Goal: Transaction & Acquisition: Purchase product/service

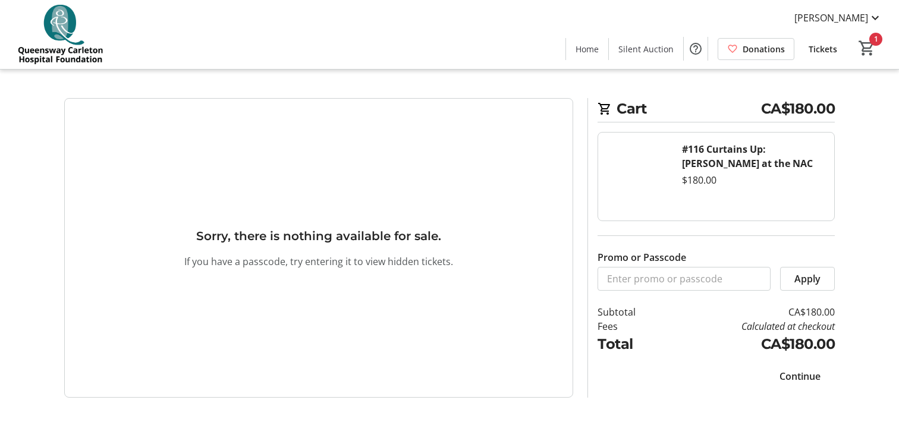
click at [790, 375] on span "Continue" at bounding box center [800, 376] width 41 height 14
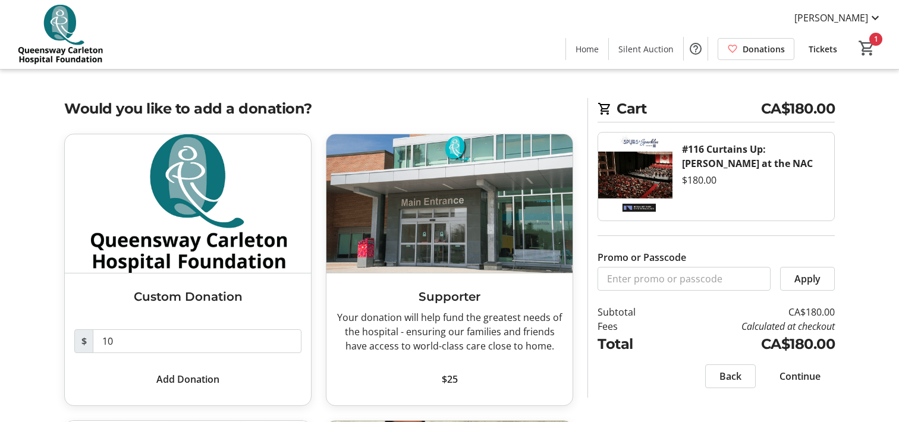
click at [873, 36] on div "Home Silent Auction Donations Tickets 1" at bounding box center [729, 48] width 326 height 31
click at [794, 367] on span at bounding box center [800, 376] width 70 height 29
click at [794, 367] on div "Continue" at bounding box center [800, 377] width 70 height 24
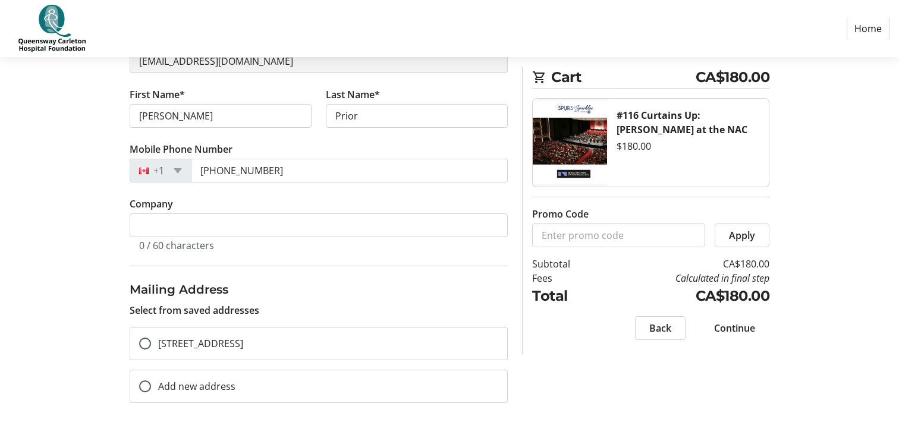
scroll to position [183, 0]
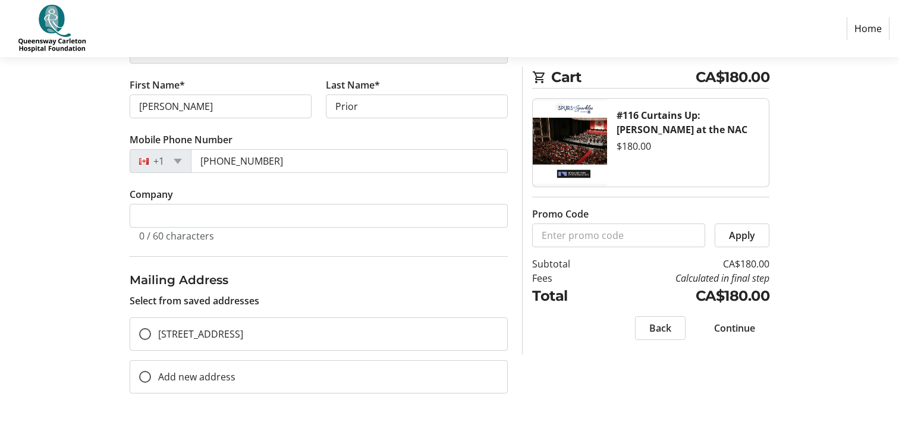
click at [735, 325] on span "Continue" at bounding box center [734, 328] width 41 height 14
click at [145, 330] on input "[STREET_ADDRESS]" at bounding box center [145, 334] width 12 height 12
radio input "true"
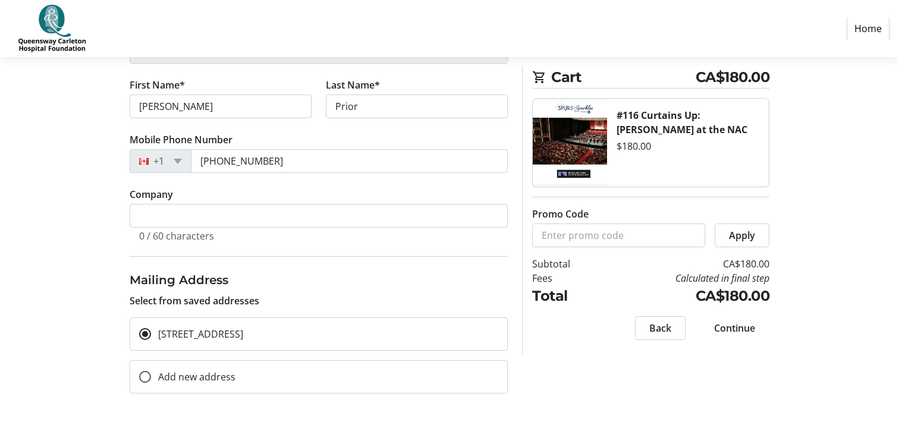
click at [731, 323] on span "Continue" at bounding box center [734, 328] width 41 height 14
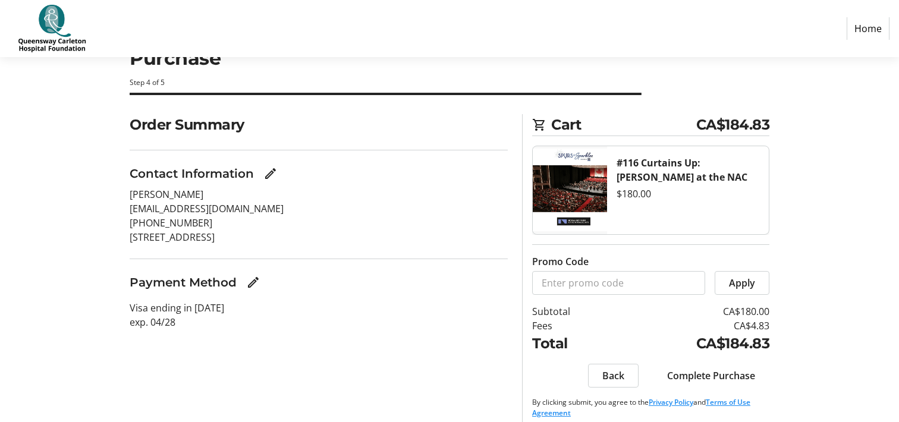
scroll to position [52, 0]
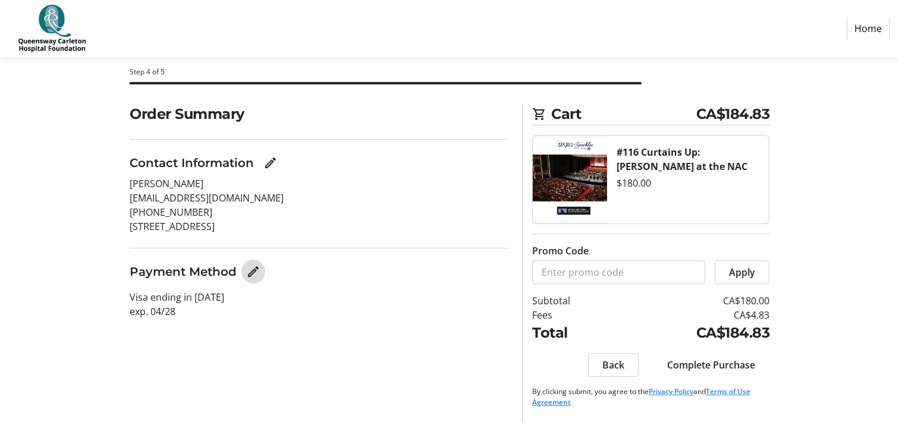
click at [250, 269] on mat-icon "Edit Payment Method" at bounding box center [253, 272] width 14 height 14
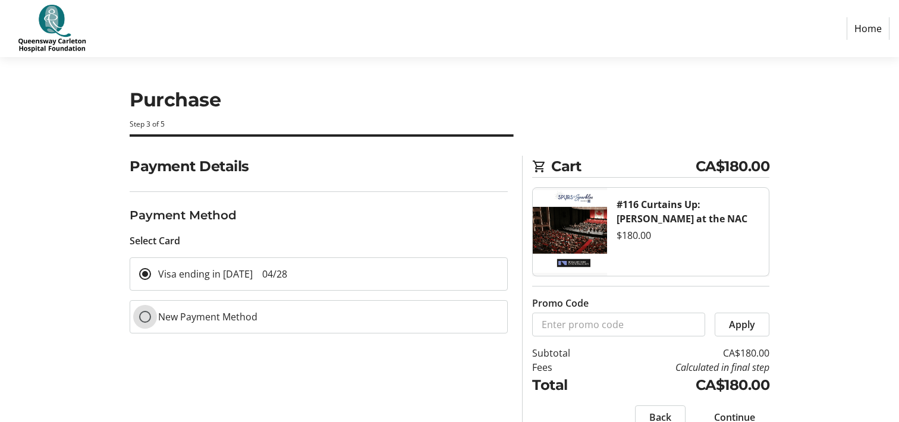
click at [145, 316] on input "New Payment Method" at bounding box center [145, 317] width 12 height 12
radio input "true"
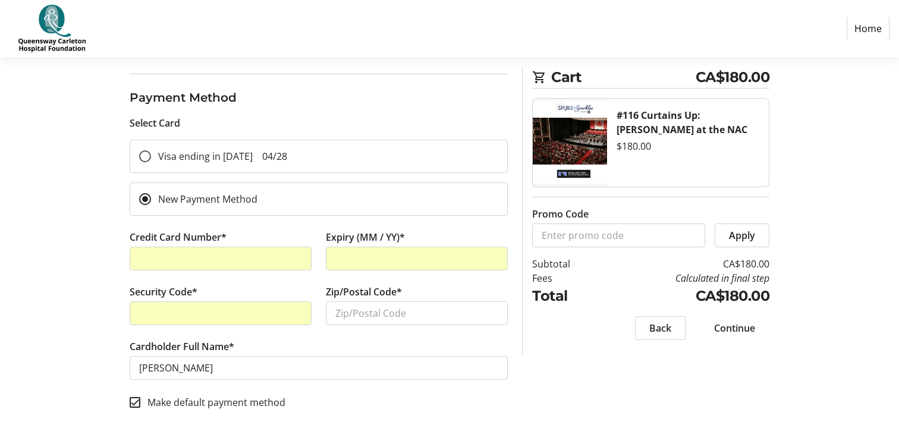
scroll to position [115, 0]
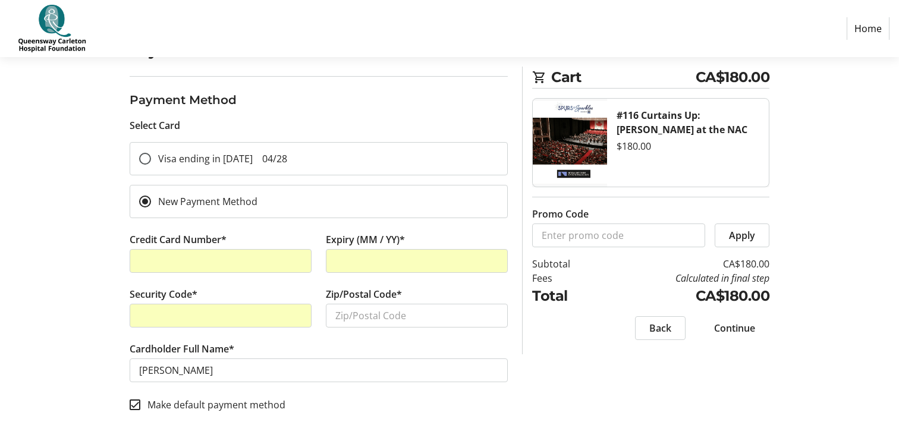
click at [728, 326] on span "Continue" at bounding box center [734, 328] width 41 height 14
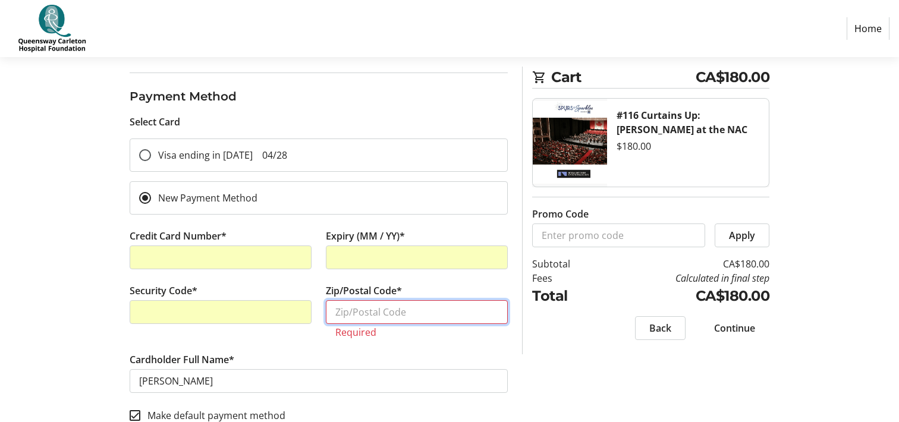
click at [478, 312] on input "Zip/Postal Code*" at bounding box center [417, 312] width 182 height 24
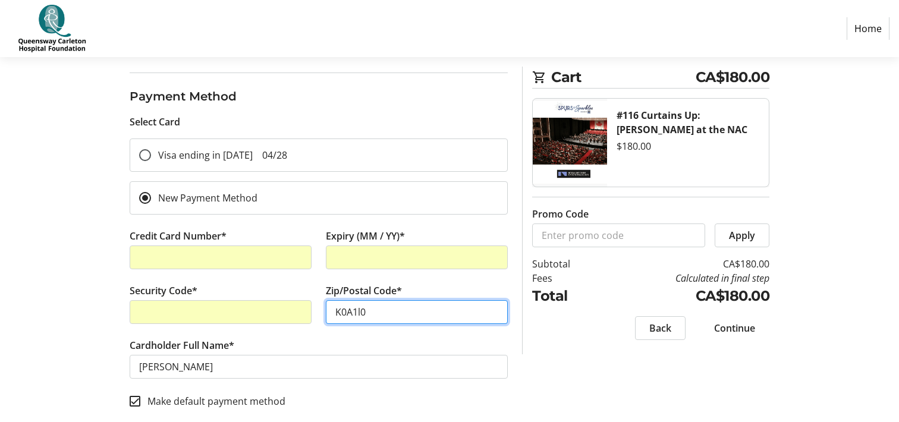
click at [361, 312] on input "K0A1l0" at bounding box center [417, 312] width 182 height 24
type input "K0A1L0"
click at [133, 398] on input "Make default payment method" at bounding box center [135, 401] width 11 height 11
checkbox input "false"
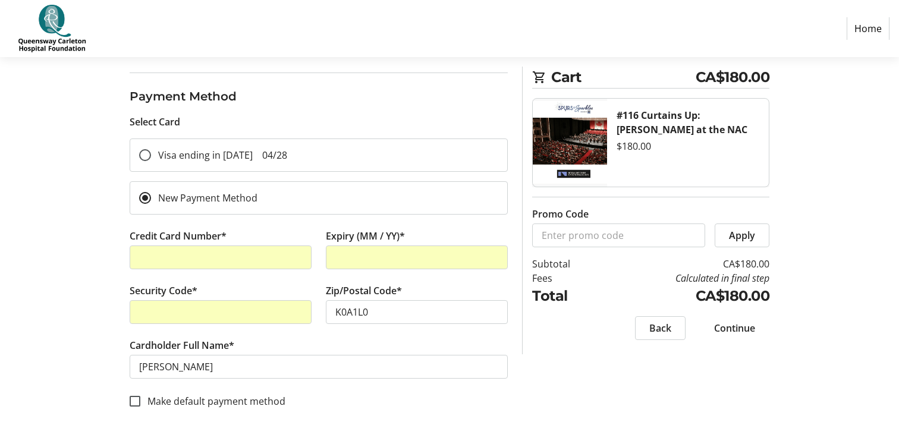
click at [736, 323] on span "Continue" at bounding box center [734, 328] width 41 height 14
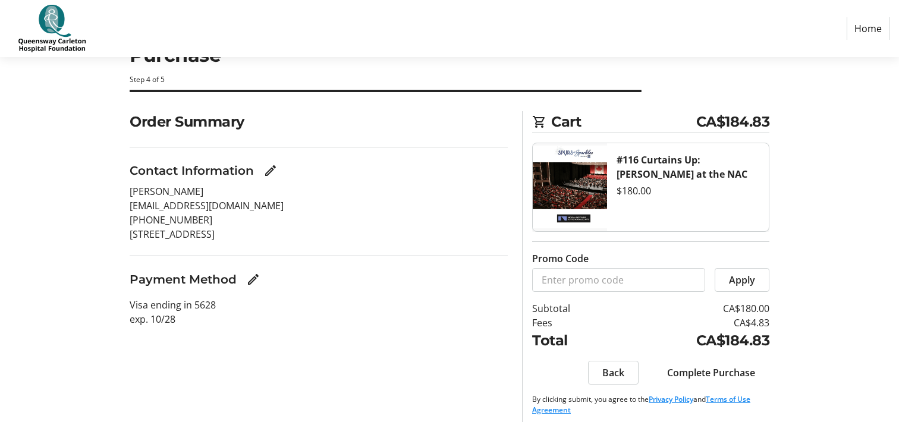
scroll to position [52, 0]
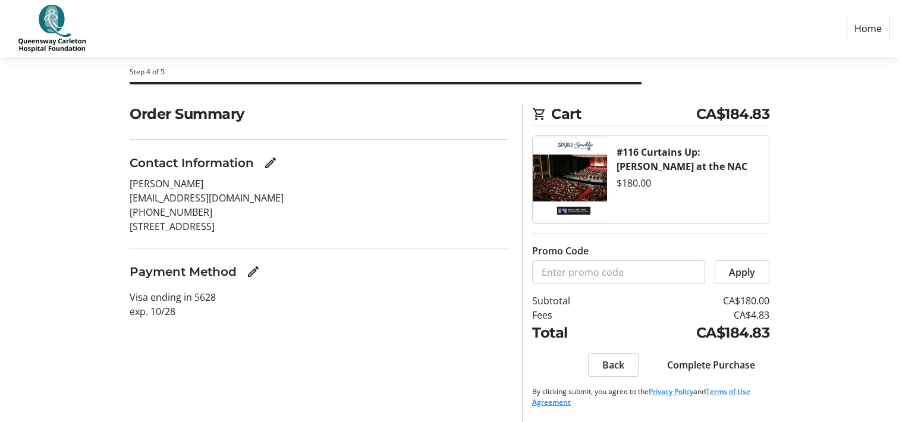
click at [718, 365] on span "Complete Purchase" at bounding box center [711, 365] width 88 height 14
